Goal: Task Accomplishment & Management: Complete application form

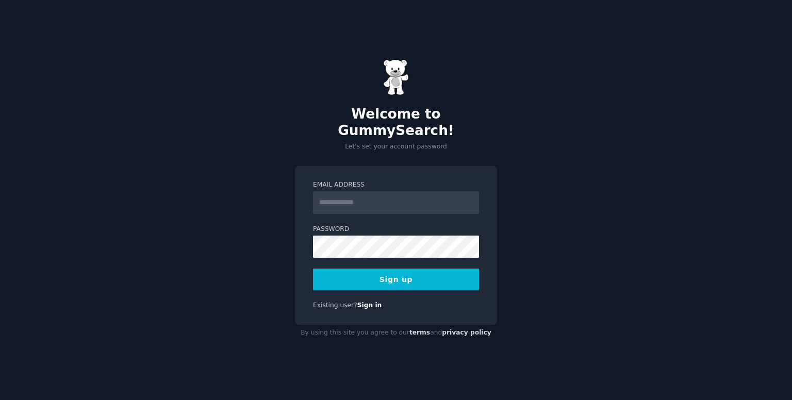
click at [369, 191] on input "Email Address" at bounding box center [396, 202] width 166 height 23
click at [281, 192] on div "Welcome to GummySearch! Let's set your account password Email Address Password …" at bounding box center [396, 200] width 792 height 400
click at [350, 194] on input "Email Address" at bounding box center [396, 202] width 166 height 23
paste input "**********"
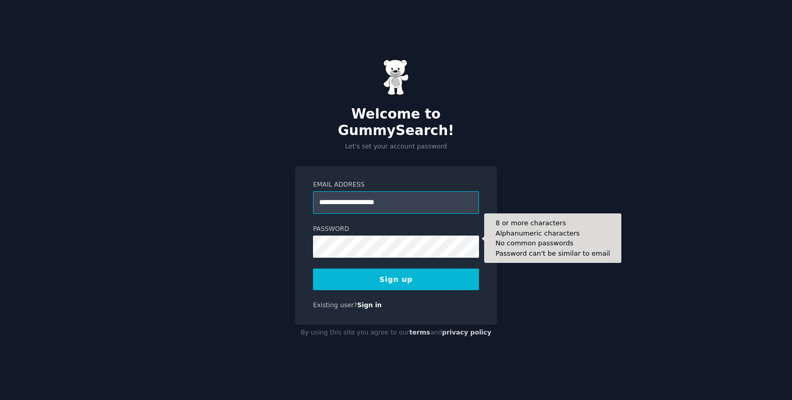
type input "**********"
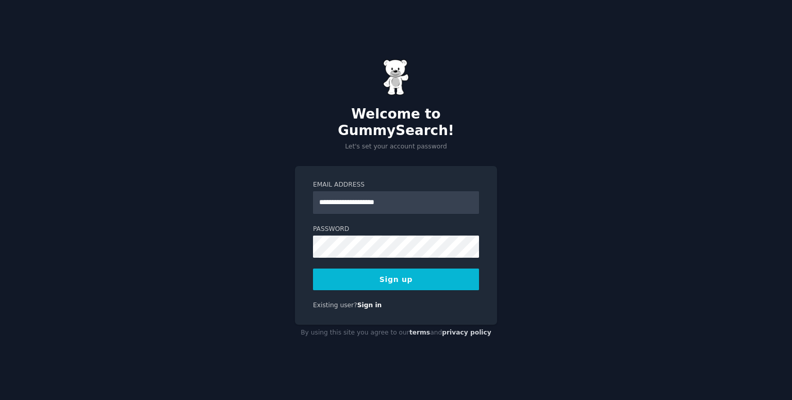
click at [404, 270] on button "Sign up" at bounding box center [396, 280] width 166 height 22
click at [425, 269] on div "Sign up" at bounding box center [396, 280] width 166 height 22
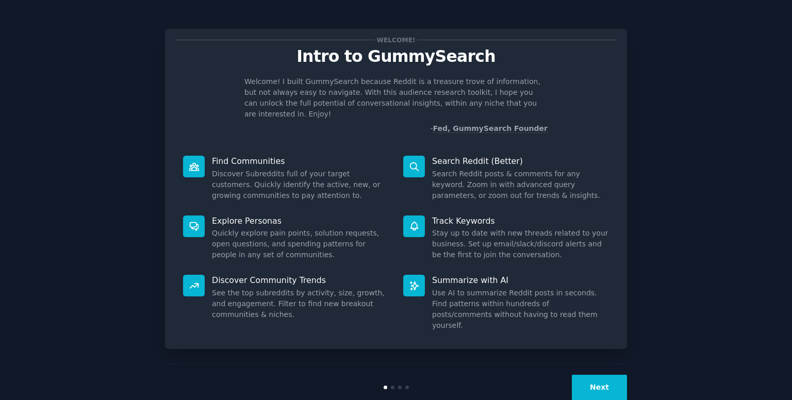
click at [582, 375] on button "Next" at bounding box center [599, 387] width 55 height 25
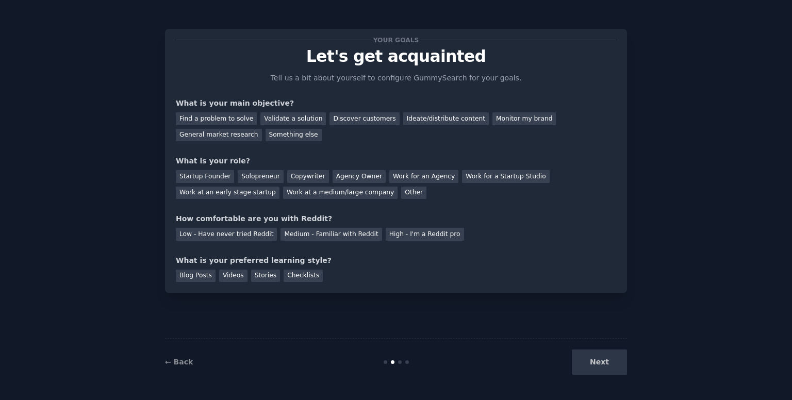
click at [588, 353] on div "Next" at bounding box center [550, 362] width 154 height 25
click at [287, 122] on div "Validate a solution" at bounding box center [292, 118] width 65 height 13
drag, startPoint x: 230, startPoint y: 114, endPoint x: 306, endPoint y: 133, distance: 77.7
click at [229, 114] on div "Find a problem to solve" at bounding box center [216, 118] width 81 height 13
click at [581, 352] on div "Next" at bounding box center [550, 362] width 154 height 25
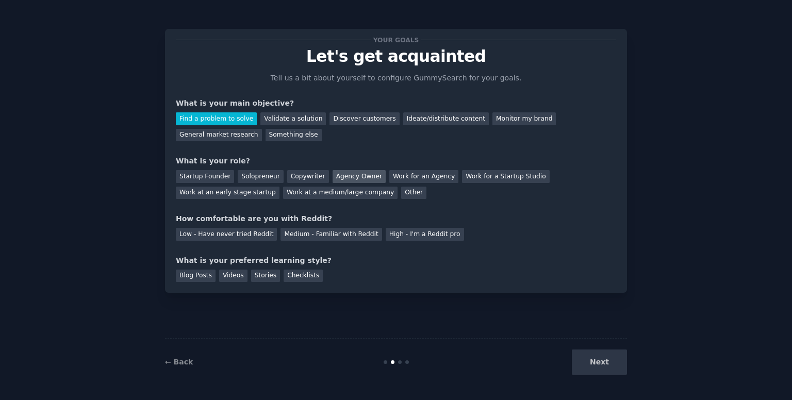
click at [333, 174] on div "Agency Owner" at bounding box center [359, 176] width 53 height 13
drag, startPoint x: 299, startPoint y: 238, endPoint x: 341, endPoint y: 247, distance: 42.8
click at [299, 239] on div "Medium - Familiar with Reddit" at bounding box center [330, 234] width 101 height 13
click at [266, 277] on div "Stories" at bounding box center [265, 276] width 29 height 13
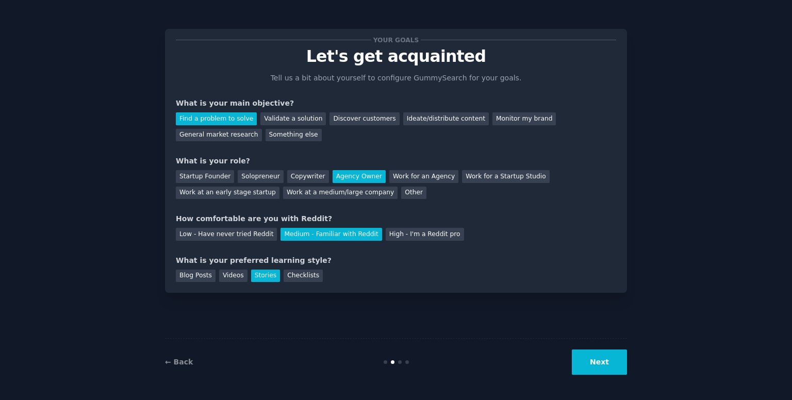
drag, startPoint x: 606, startPoint y: 362, endPoint x: 597, endPoint y: 345, distance: 19.4
click at [606, 360] on button "Next" at bounding box center [599, 362] width 55 height 25
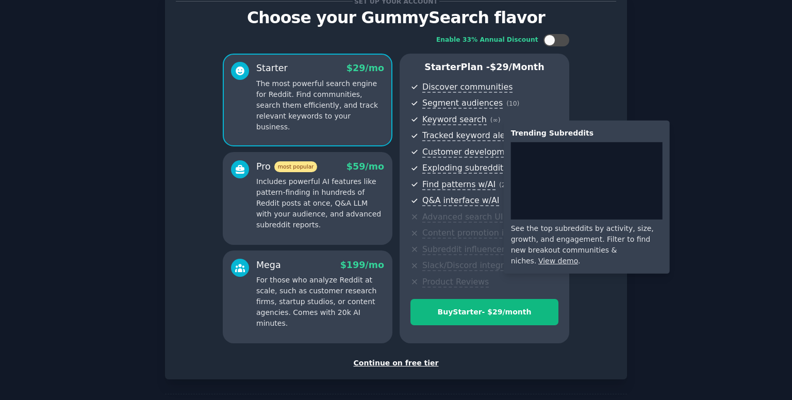
scroll to position [79, 0]
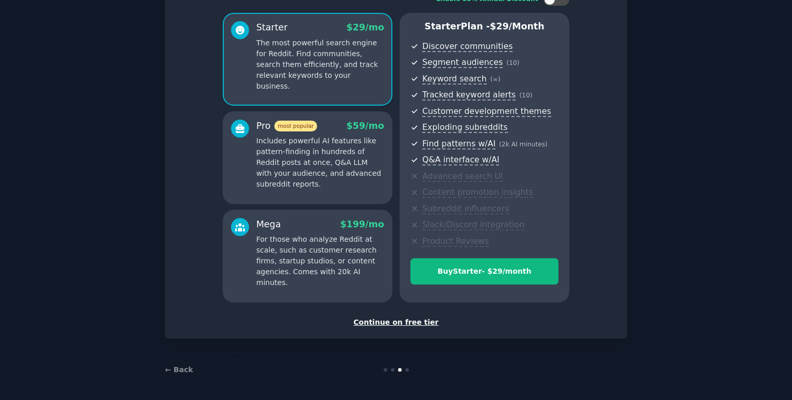
click at [406, 325] on div "Continue on free tier" at bounding box center [396, 322] width 440 height 11
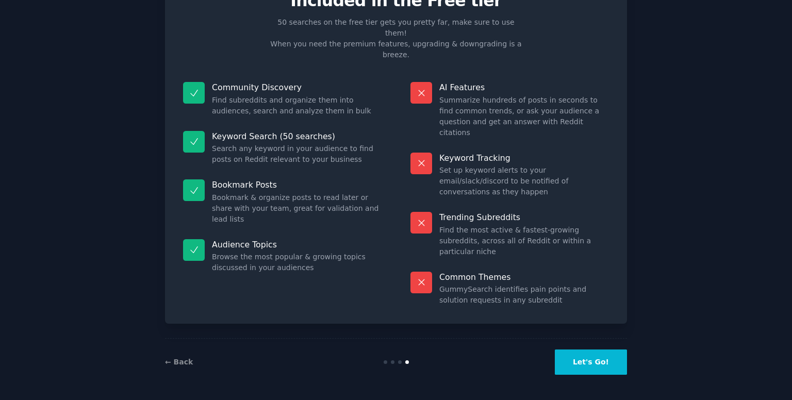
scroll to position [1, 0]
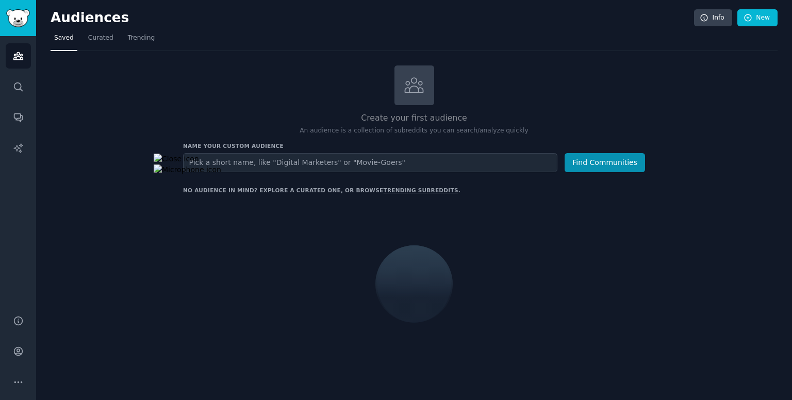
click at [423, 160] on input "text" at bounding box center [370, 162] width 374 height 19
